Goal: Understand process/instructions

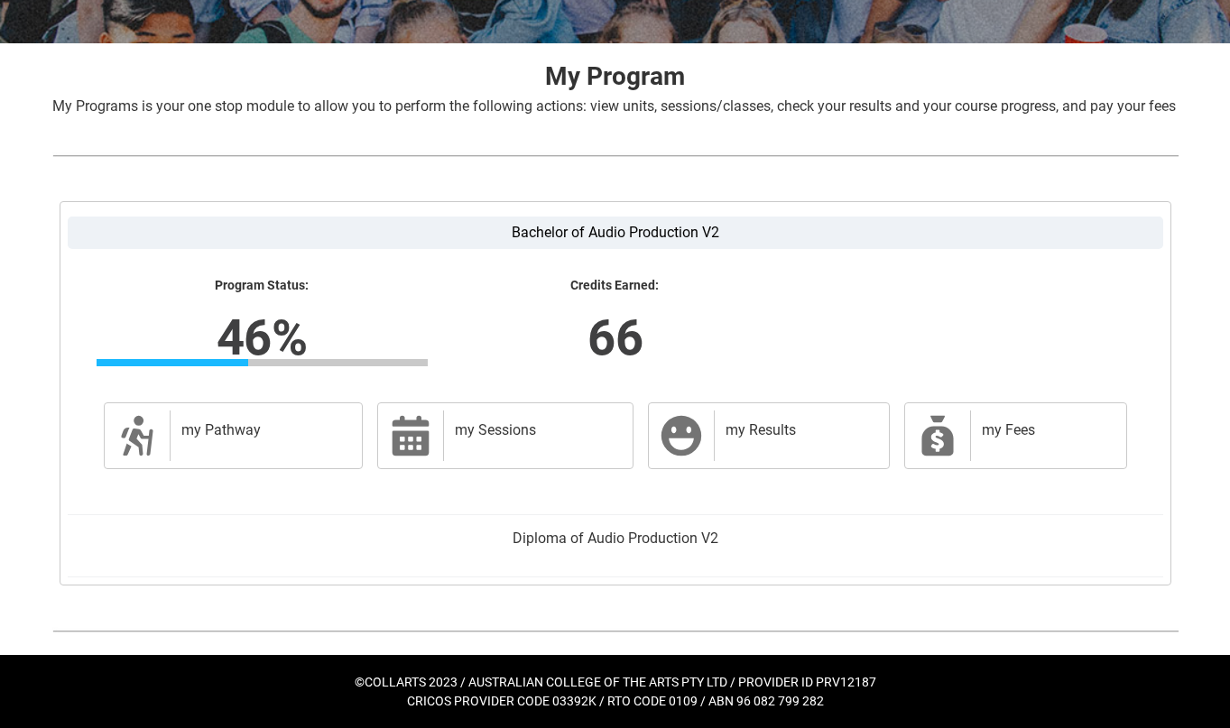
scroll to position [339, 0]
click at [321, 430] on h2 "my Pathway" at bounding box center [262, 430] width 163 height 18
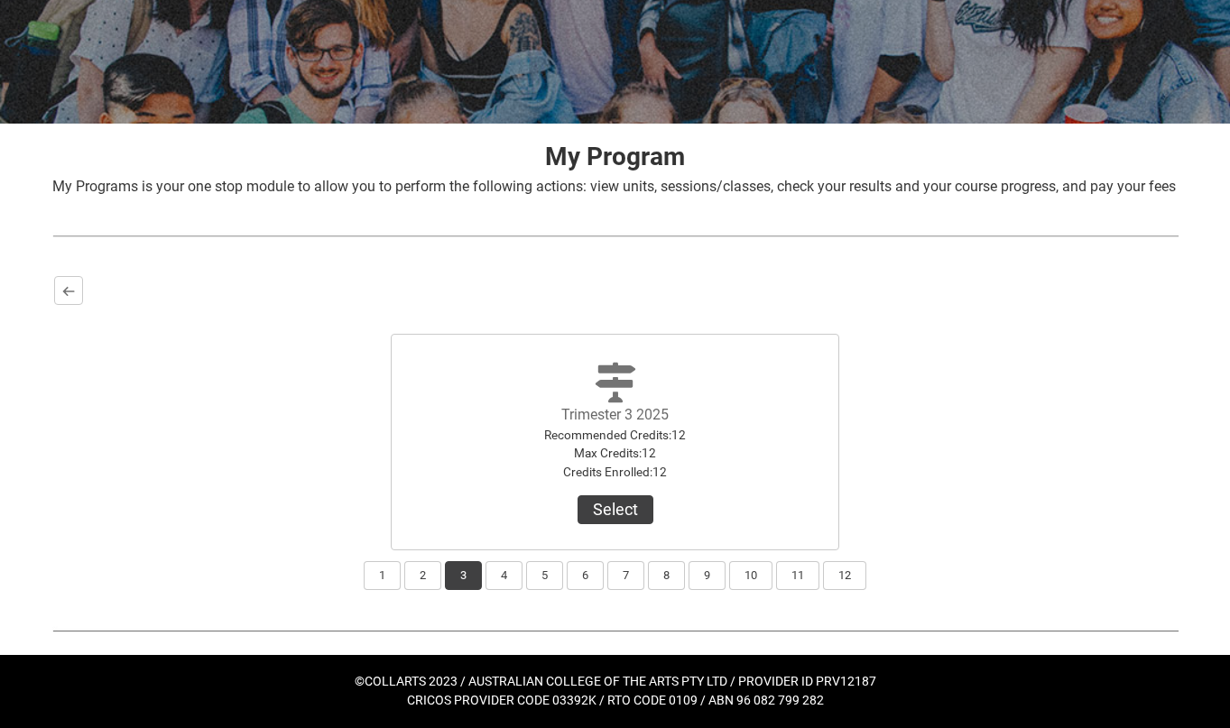
scroll to position [258, 0]
click at [510, 571] on button "4" at bounding box center [504, 575] width 37 height 29
click at [520, 573] on button "4" at bounding box center [504, 575] width 37 height 29
click at [542, 575] on button "5" at bounding box center [544, 575] width 37 height 29
click at [486, 575] on button "4" at bounding box center [504, 575] width 37 height 29
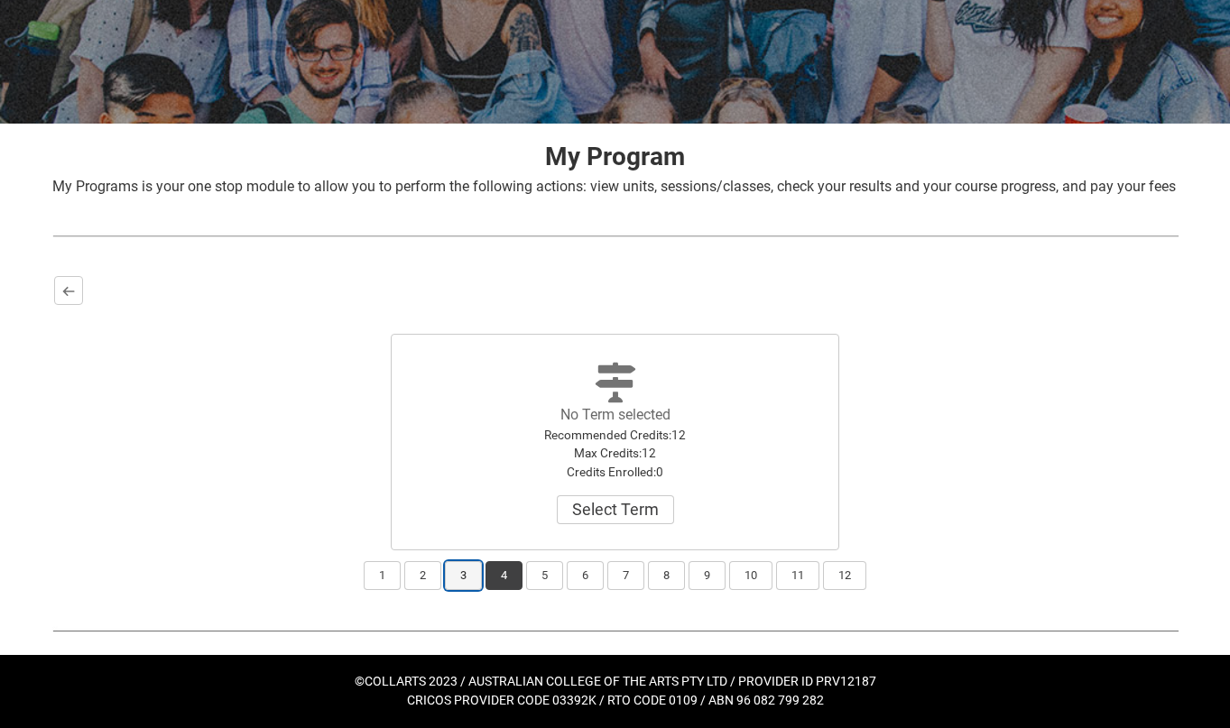
click at [445, 573] on button "3" at bounding box center [463, 575] width 37 height 29
click at [389, 571] on button "1" at bounding box center [382, 575] width 37 height 29
click at [417, 579] on button "2" at bounding box center [422, 575] width 37 height 29
click at [451, 583] on button "3" at bounding box center [463, 575] width 37 height 29
click at [421, 579] on button "2" at bounding box center [422, 575] width 37 height 29
